Goal: Check status: Check status

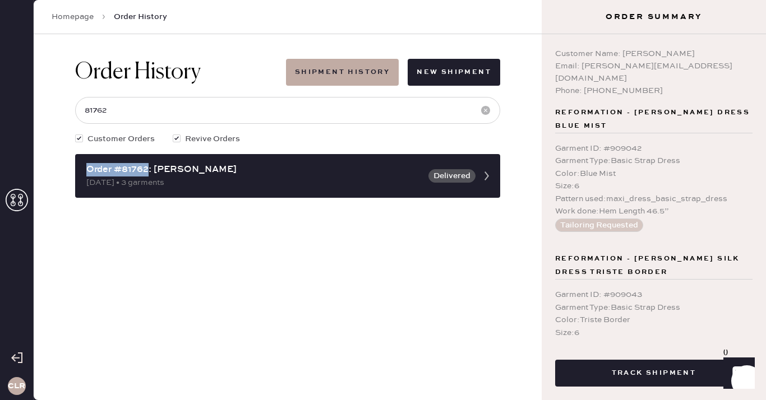
click at [21, 192] on icon at bounding box center [17, 200] width 22 height 22
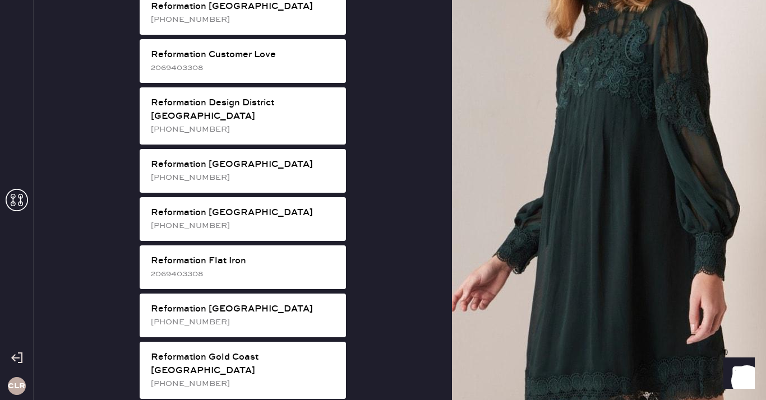
scroll to position [554, 0]
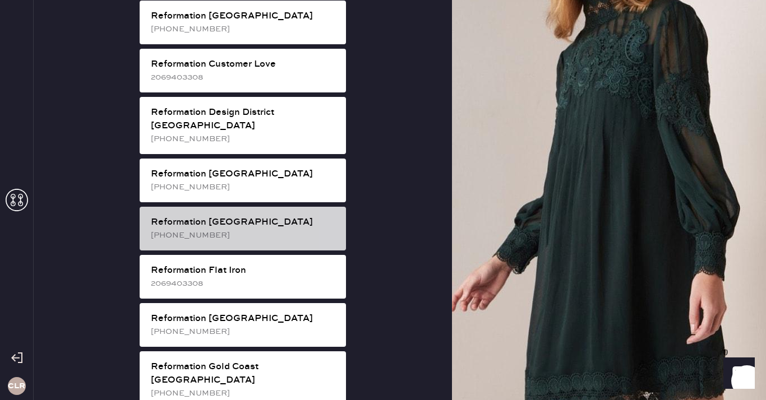
click at [257, 216] on div "Reformation [GEOGRAPHIC_DATA]" at bounding box center [244, 222] width 186 height 13
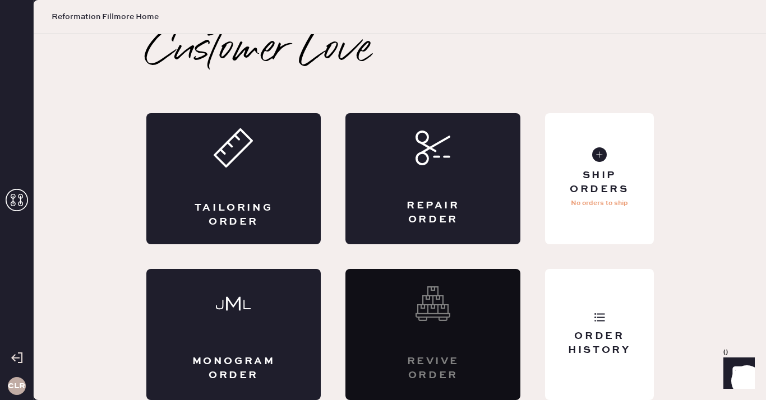
scroll to position [6, 0]
click at [594, 327] on div "Order History" at bounding box center [599, 334] width 108 height 131
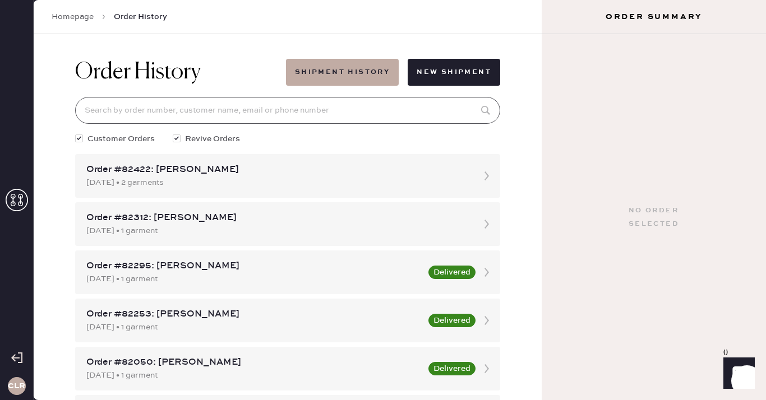
click at [305, 118] on input at bounding box center [287, 110] width 425 height 27
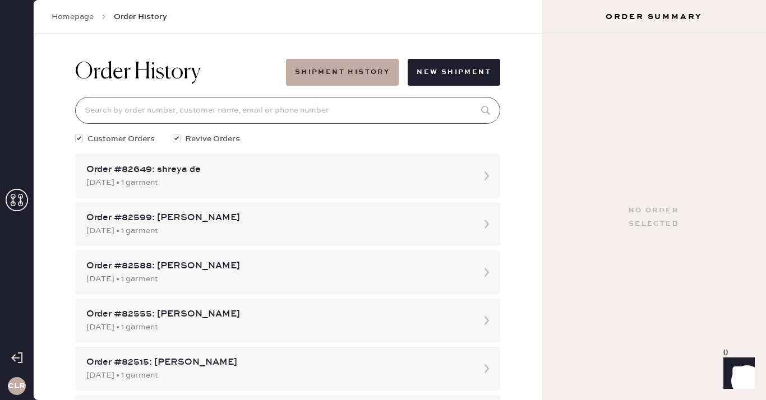
paste input "81972"
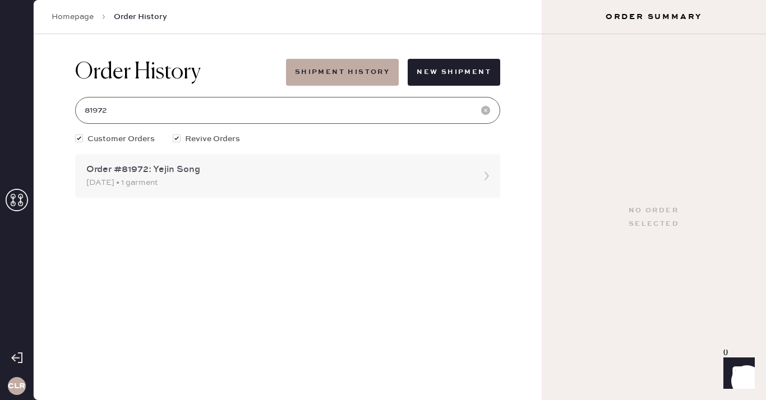
type input "81972"
click at [228, 170] on div "Order #81972: Yejin Song" at bounding box center [277, 169] width 382 height 13
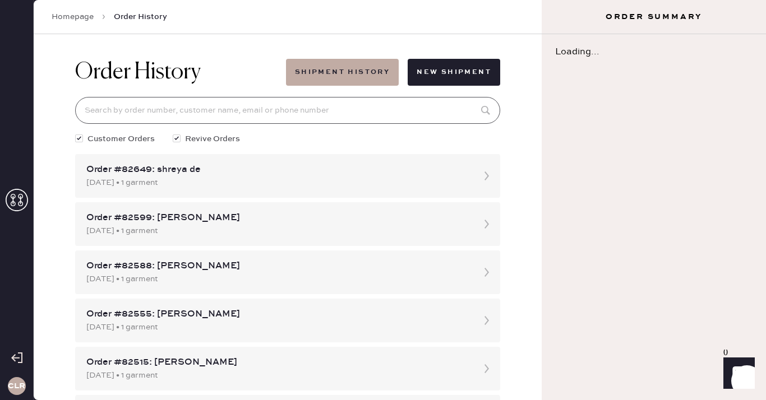
click at [219, 115] on input at bounding box center [287, 110] width 425 height 27
paste input "81972"
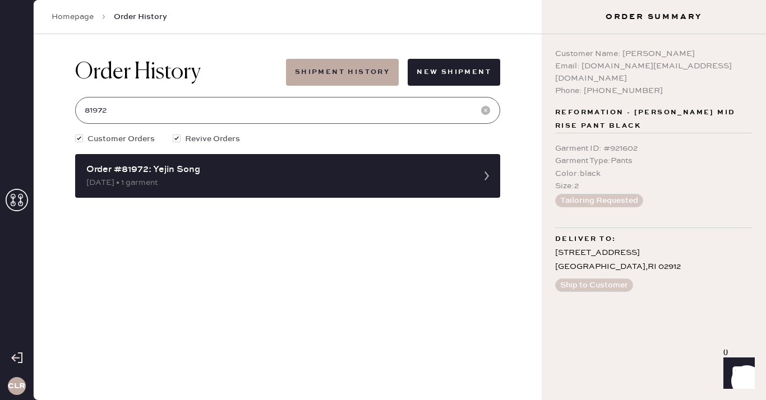
type input "81972"
click at [16, 202] on icon at bounding box center [17, 200] width 22 height 22
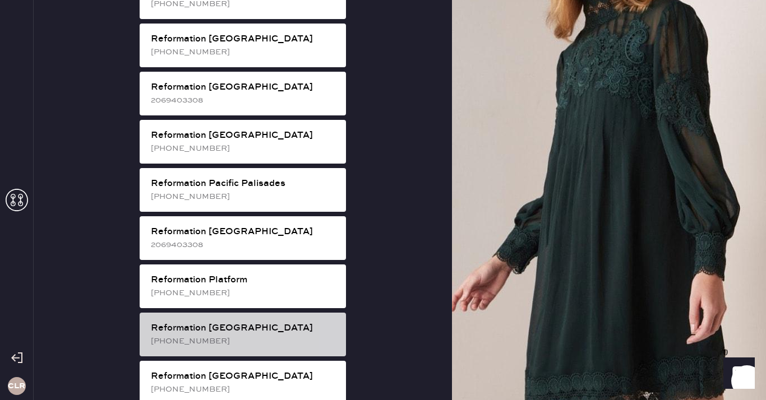
scroll to position [1483, 0]
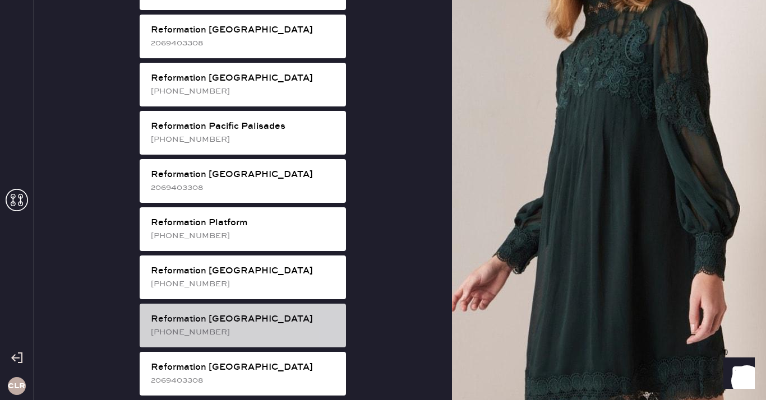
click at [296, 313] on div "Reformation [GEOGRAPHIC_DATA]" at bounding box center [244, 319] width 186 height 13
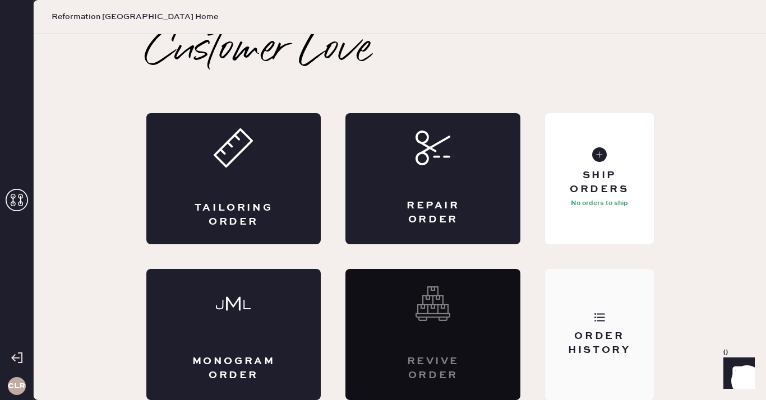
click at [605, 324] on div "Order History" at bounding box center [599, 334] width 108 height 131
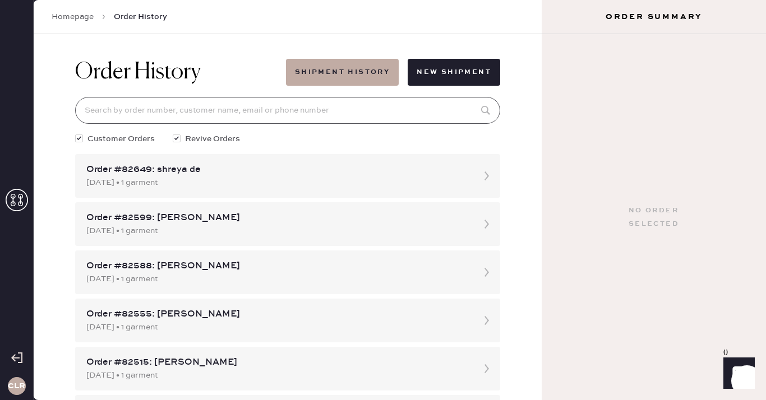
click at [243, 106] on input at bounding box center [287, 110] width 425 height 27
paste input "[EMAIL_ADDRESS][DOMAIN_NAME]"
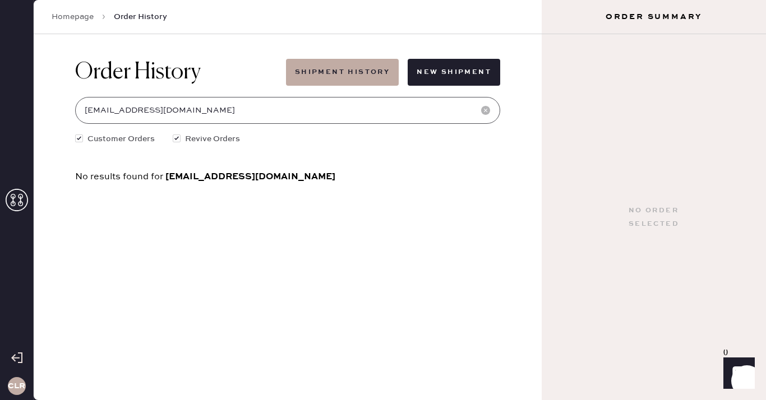
type input "[EMAIL_ADDRESS][DOMAIN_NAME]"
click at [18, 197] on use at bounding box center [17, 200] width 22 height 22
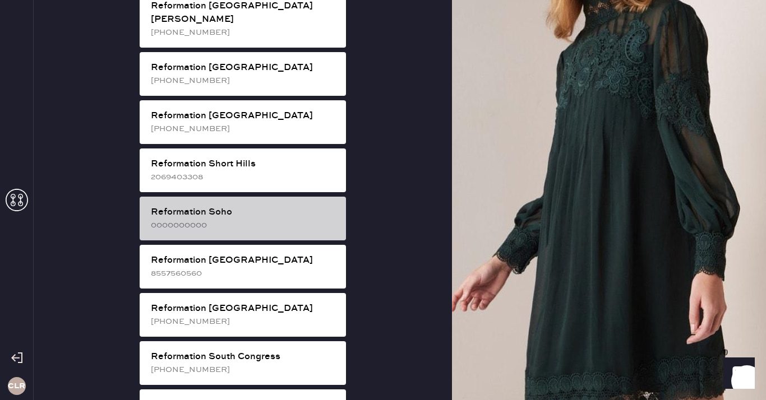
scroll to position [1804, 0]
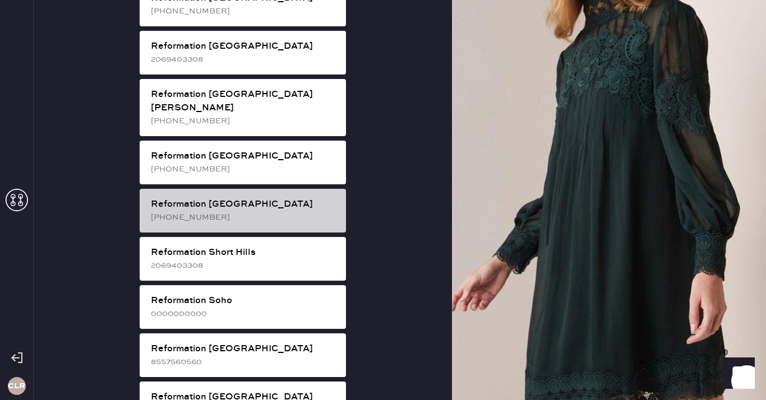
click at [279, 198] on div "Reformation [GEOGRAPHIC_DATA]" at bounding box center [244, 204] width 186 height 13
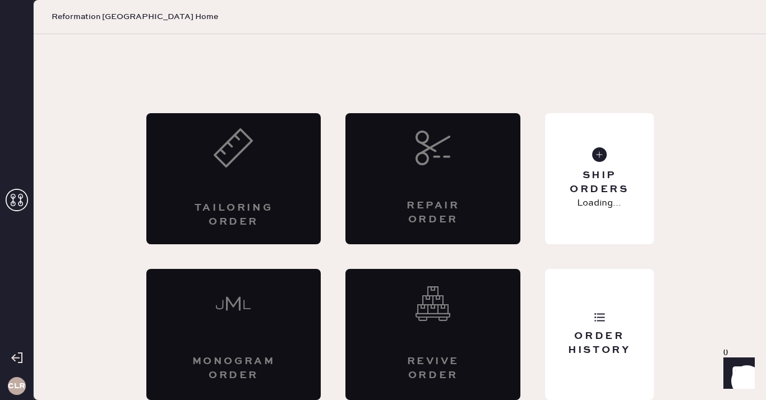
scroll to position [6, 0]
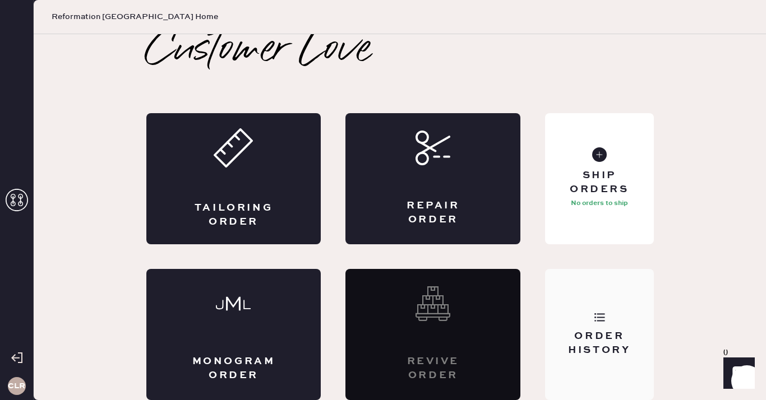
click at [567, 280] on div "Order History" at bounding box center [599, 334] width 108 height 131
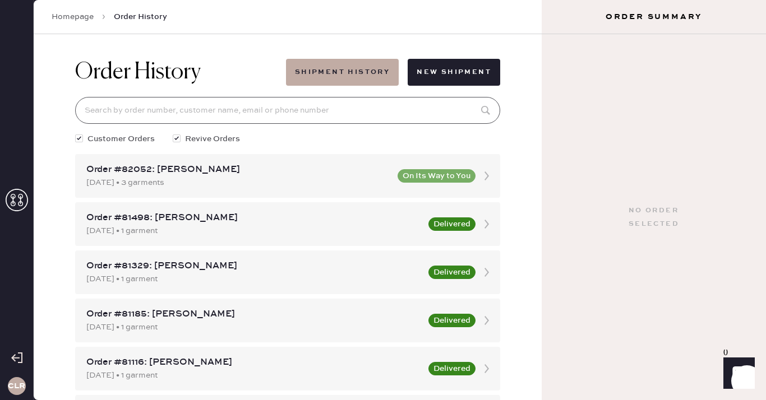
click at [296, 118] on input at bounding box center [287, 110] width 425 height 27
paste input "[EMAIL_ADDRESS][DOMAIN_NAME]"
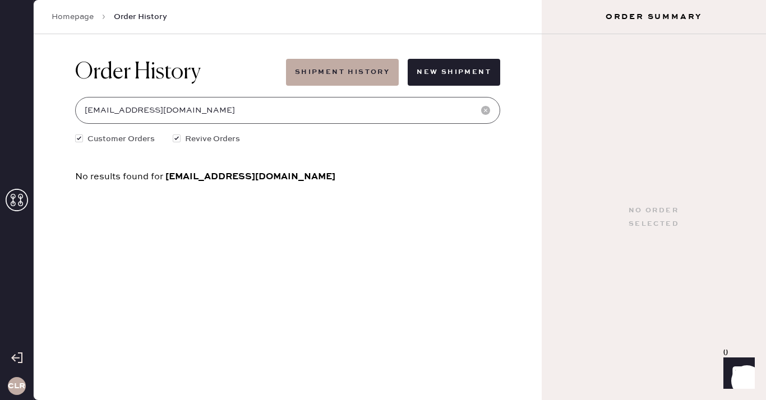
type input "[EMAIL_ADDRESS][DOMAIN_NAME]"
click at [9, 206] on icon at bounding box center [17, 200] width 22 height 22
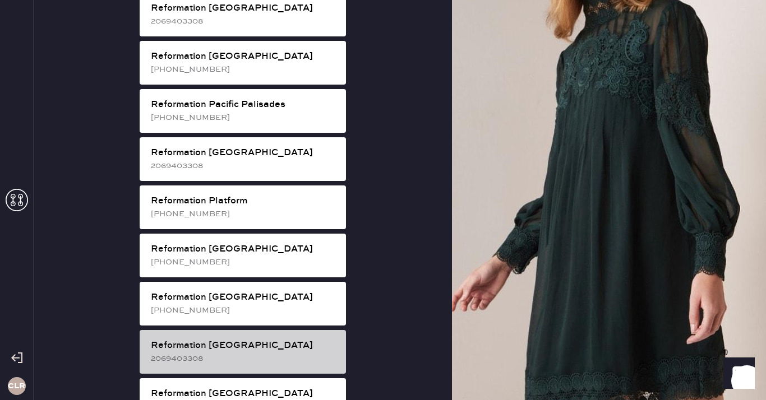
scroll to position [1526, 0]
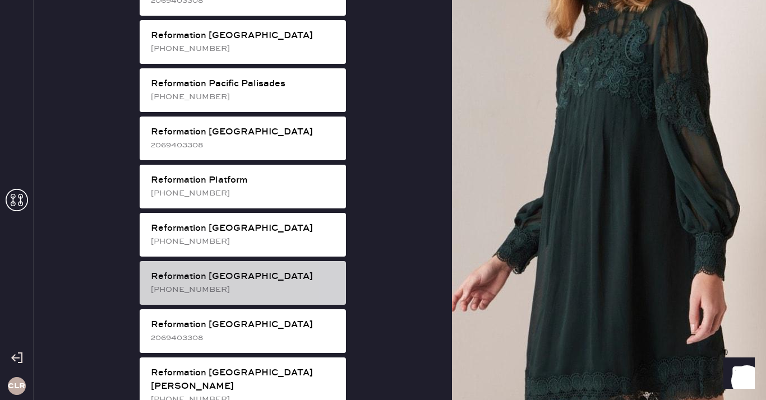
click at [268, 270] on div "Reformation [GEOGRAPHIC_DATA]" at bounding box center [244, 276] width 186 height 13
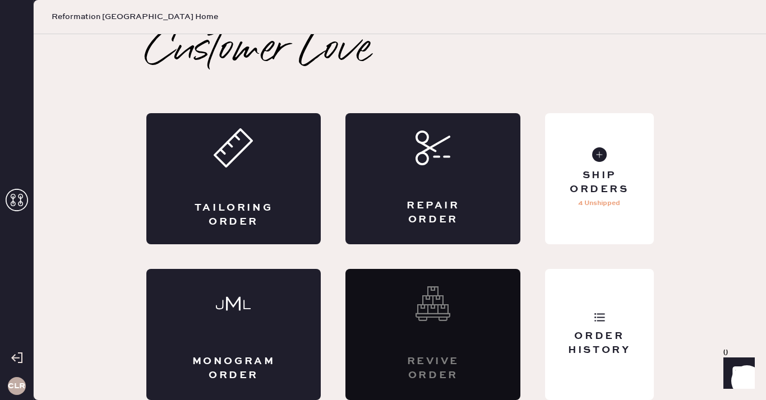
scroll to position [6, 0]
click at [570, 315] on div "Order History" at bounding box center [599, 334] width 108 height 131
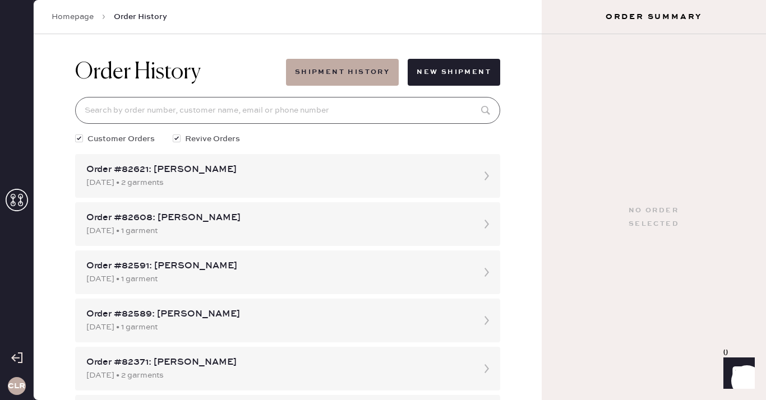
click at [278, 113] on input at bounding box center [287, 110] width 425 height 27
paste input "[EMAIL_ADDRESS][DOMAIN_NAME]"
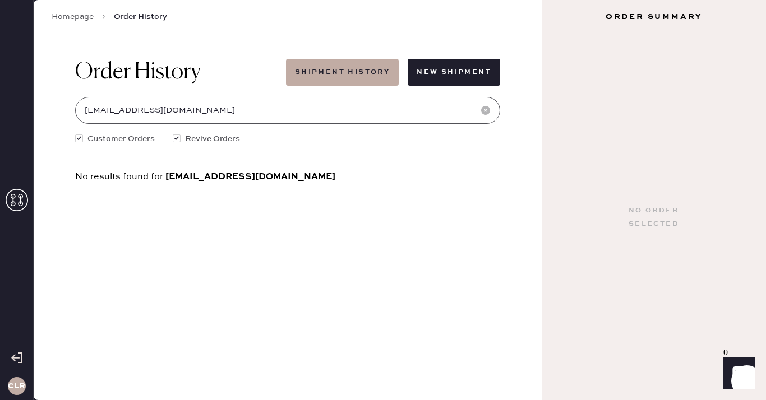
click at [219, 115] on input "[EMAIL_ADDRESS][DOMAIN_NAME]" at bounding box center [287, 110] width 425 height 27
paste input "[PERSON_NAME]"
type input "[PERSON_NAME]"
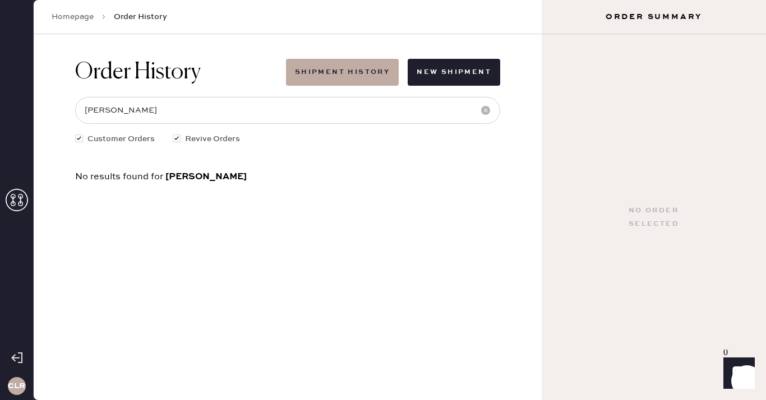
click at [11, 200] on icon at bounding box center [17, 200] width 22 height 22
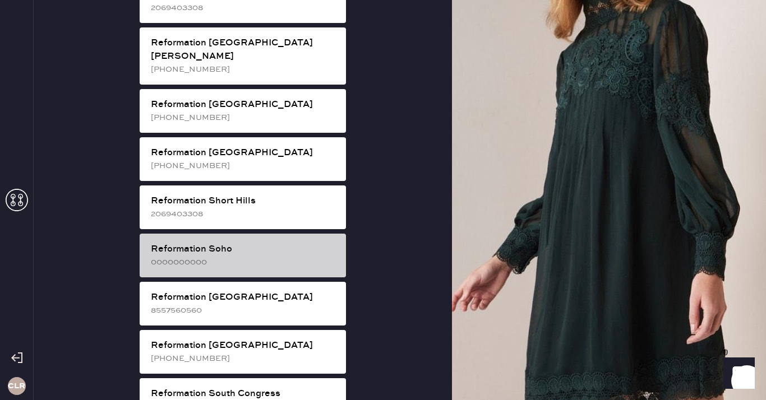
scroll to position [1790, 0]
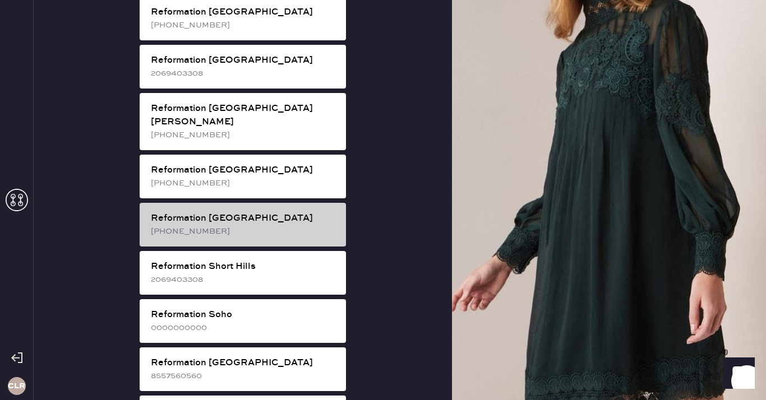
click at [259, 225] on div "[PHONE_NUMBER]" at bounding box center [244, 231] width 186 height 12
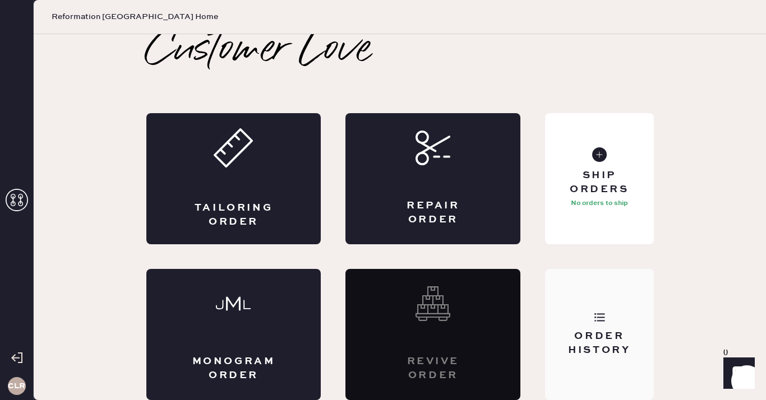
click at [647, 317] on div "Order History" at bounding box center [599, 334] width 108 height 131
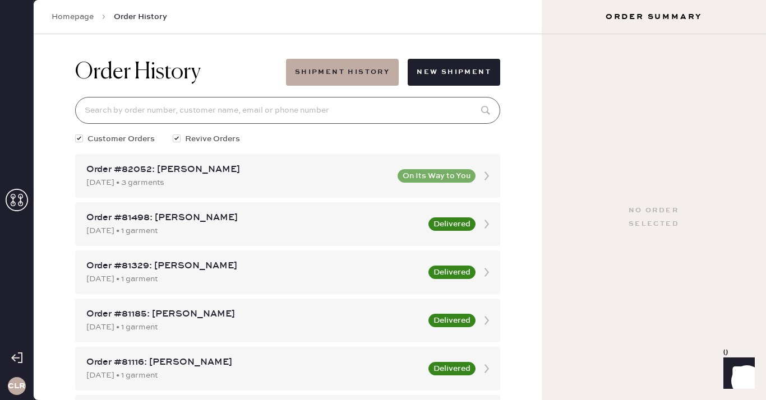
click at [235, 106] on input at bounding box center [287, 110] width 425 height 27
paste input "[PERSON_NAME]"
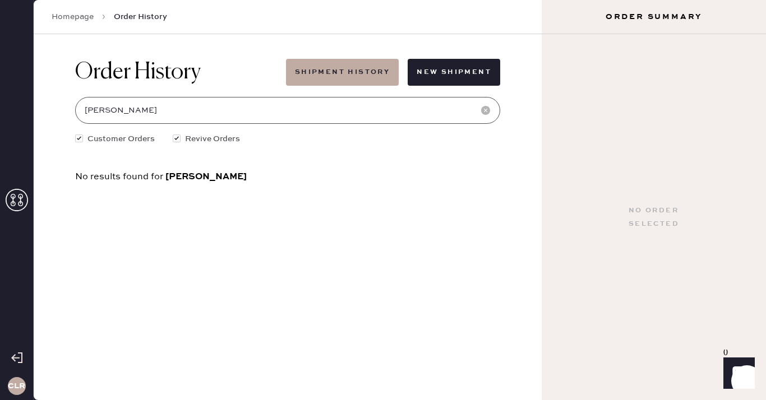
type input "[PERSON_NAME]"
click at [12, 199] on use at bounding box center [17, 200] width 22 height 22
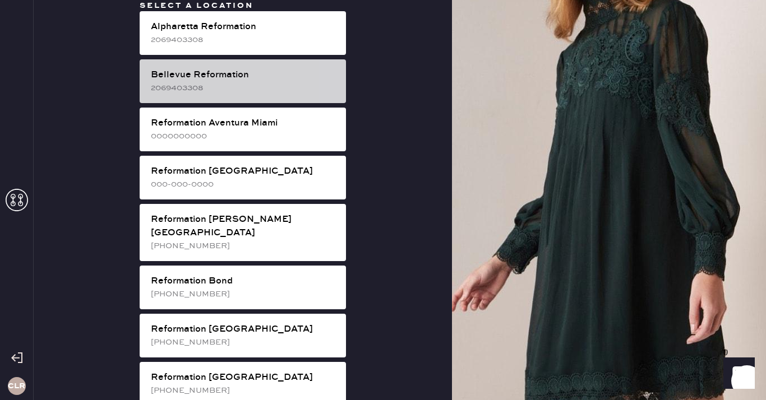
click at [231, 86] on div "2069403308" at bounding box center [244, 88] width 186 height 12
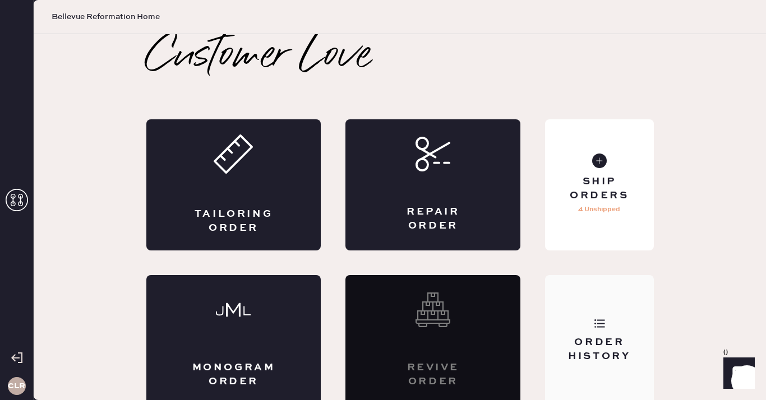
click at [589, 305] on div "Order History" at bounding box center [599, 340] width 108 height 131
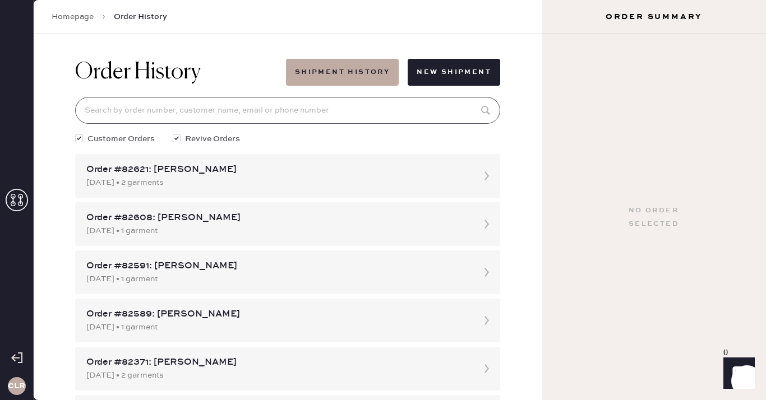
click at [289, 106] on input at bounding box center [287, 110] width 425 height 27
paste input "[EMAIL_ADDRESS][DOMAIN_NAME]"
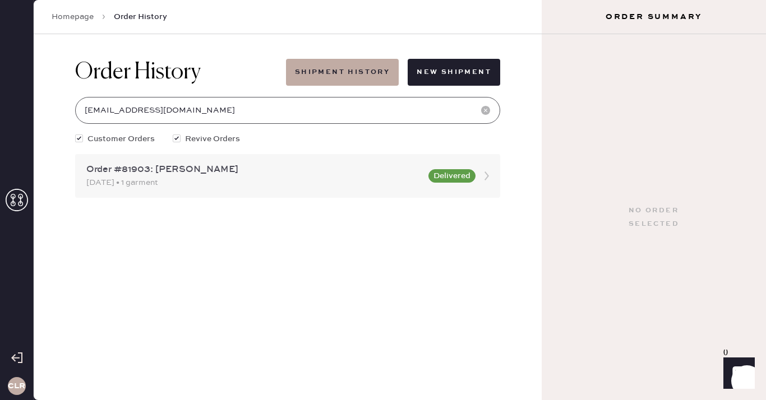
type input "[EMAIL_ADDRESS][DOMAIN_NAME]"
click at [177, 186] on div "[DATE] • 1 garment" at bounding box center [253, 183] width 335 height 12
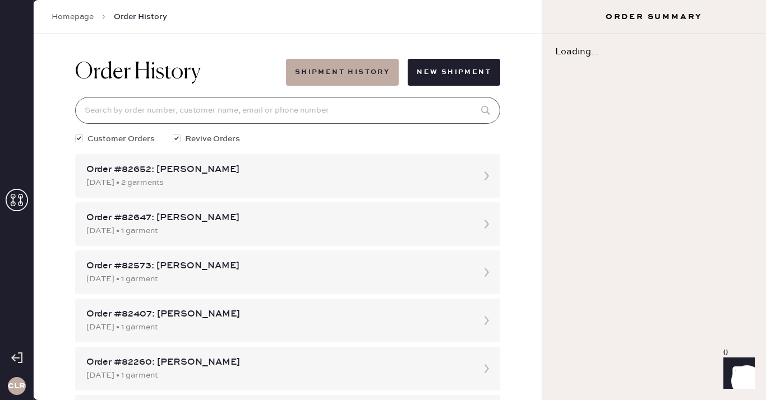
click at [193, 114] on input at bounding box center [287, 110] width 425 height 27
paste input "[EMAIL_ADDRESS][DOMAIN_NAME]"
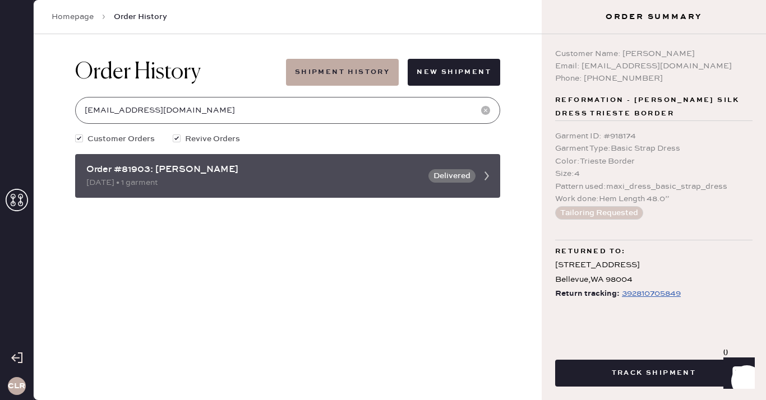
type input "[EMAIL_ADDRESS][DOMAIN_NAME]"
drag, startPoint x: 122, startPoint y: 168, endPoint x: 150, endPoint y: 169, distance: 27.5
click at [150, 169] on div "Order #81903: [PERSON_NAME]" at bounding box center [253, 169] width 335 height 13
copy div "81903"
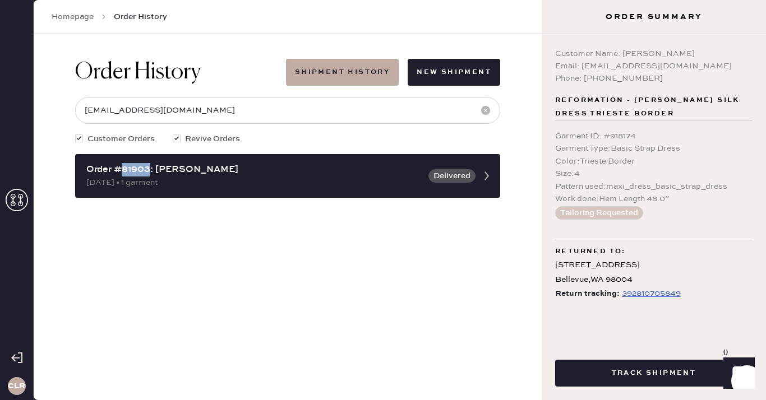
click at [315, 258] on div "Order History Shipment History New Shipment [EMAIL_ADDRESS][DOMAIN_NAME] Custom…" at bounding box center [288, 217] width 508 height 366
click at [638, 291] on div "392810705849" at bounding box center [651, 293] width 59 height 13
click at [18, 198] on icon at bounding box center [17, 200] width 22 height 22
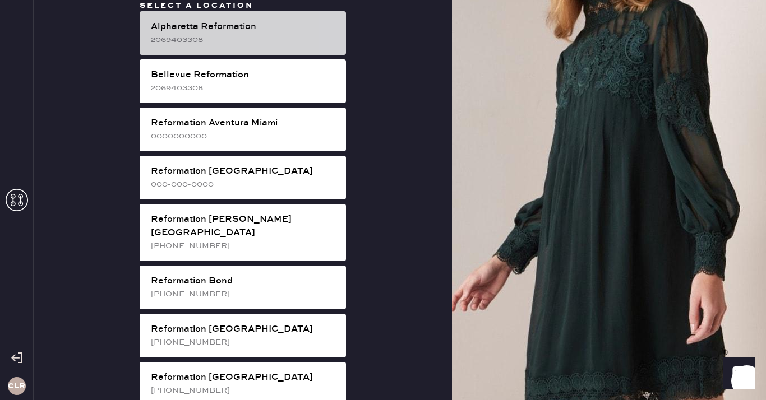
click at [247, 32] on div "Alpharetta Reformation" at bounding box center [244, 26] width 186 height 13
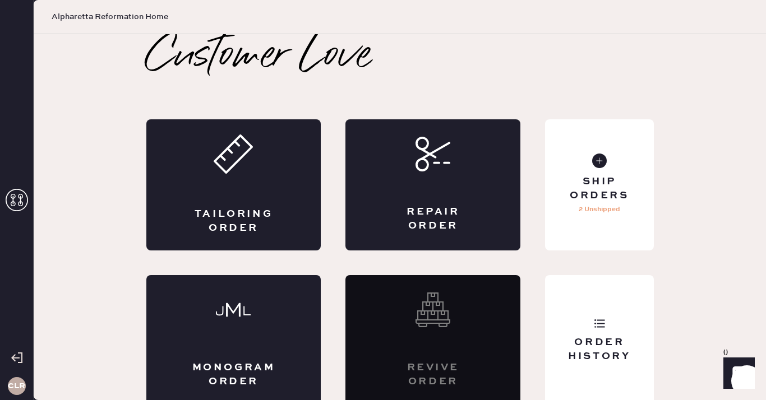
click at [20, 198] on use at bounding box center [17, 200] width 22 height 22
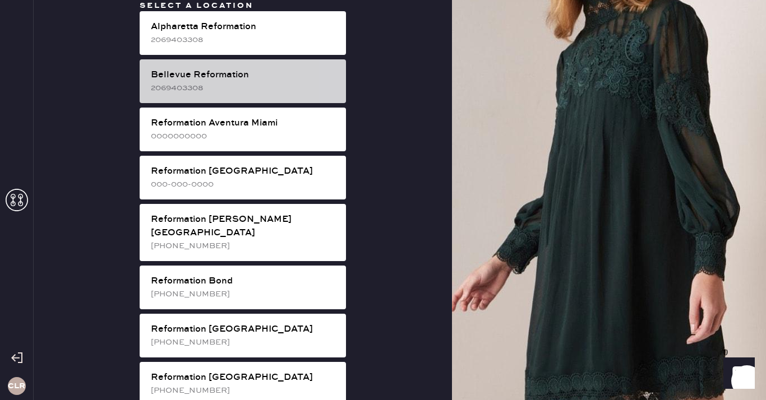
click at [234, 72] on div "Bellevue Reformation" at bounding box center [244, 74] width 186 height 13
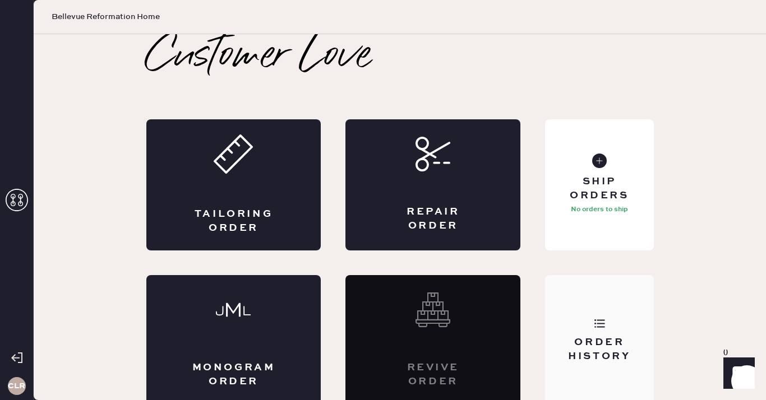
click at [572, 333] on div "Order History" at bounding box center [599, 340] width 108 height 131
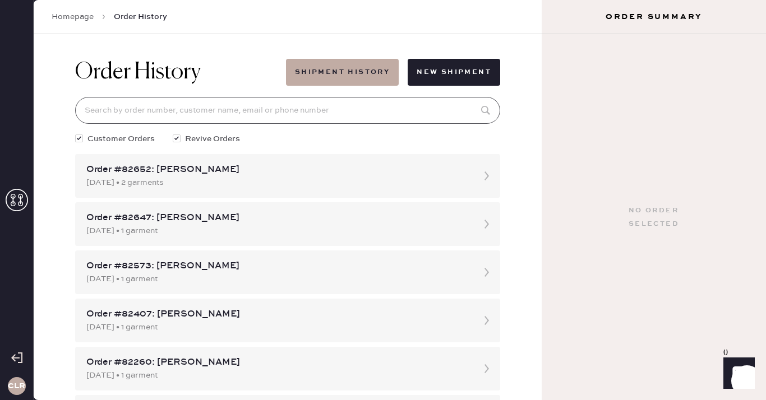
click at [283, 107] on input at bounding box center [287, 110] width 425 height 27
paste input "81718"
type input "81718"
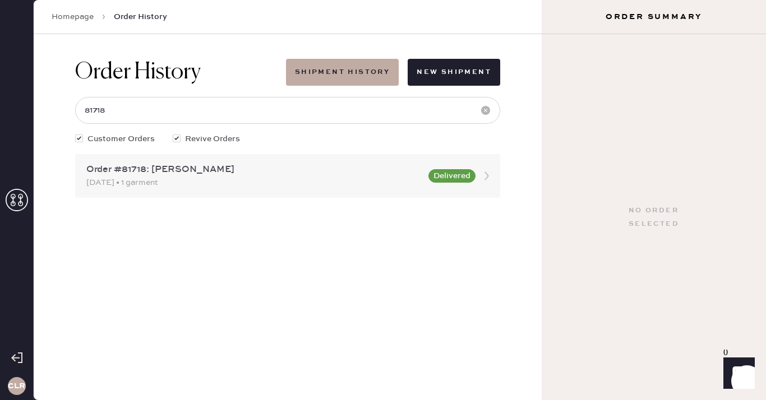
click at [262, 174] on div "Order #81718: [PERSON_NAME]" at bounding box center [253, 169] width 335 height 13
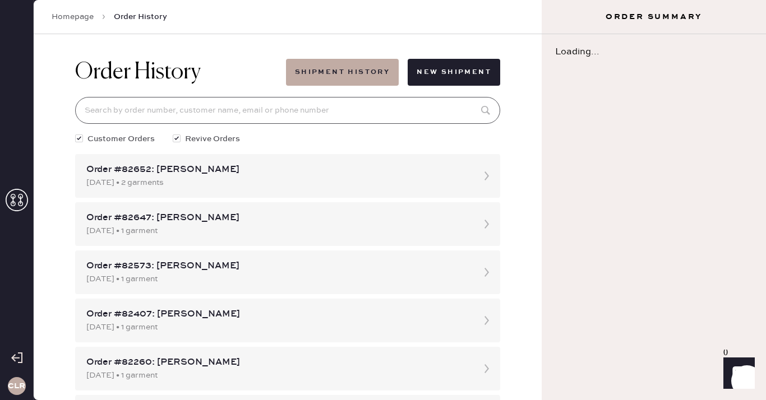
click at [231, 108] on input at bounding box center [287, 110] width 425 height 27
paste input "81718"
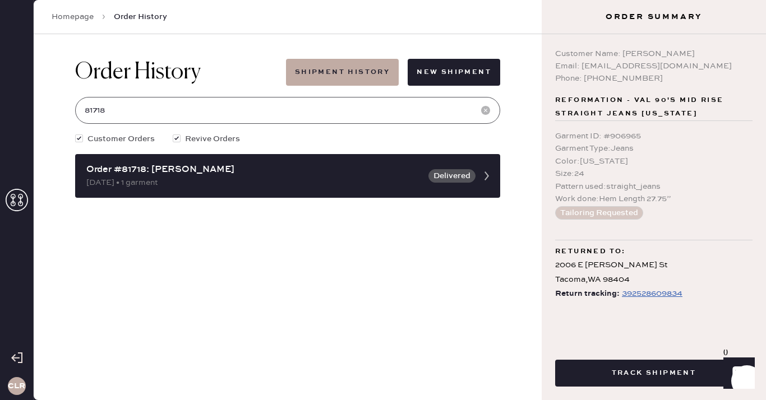
type input "81718"
